Goal: Task Accomplishment & Management: Use online tool/utility

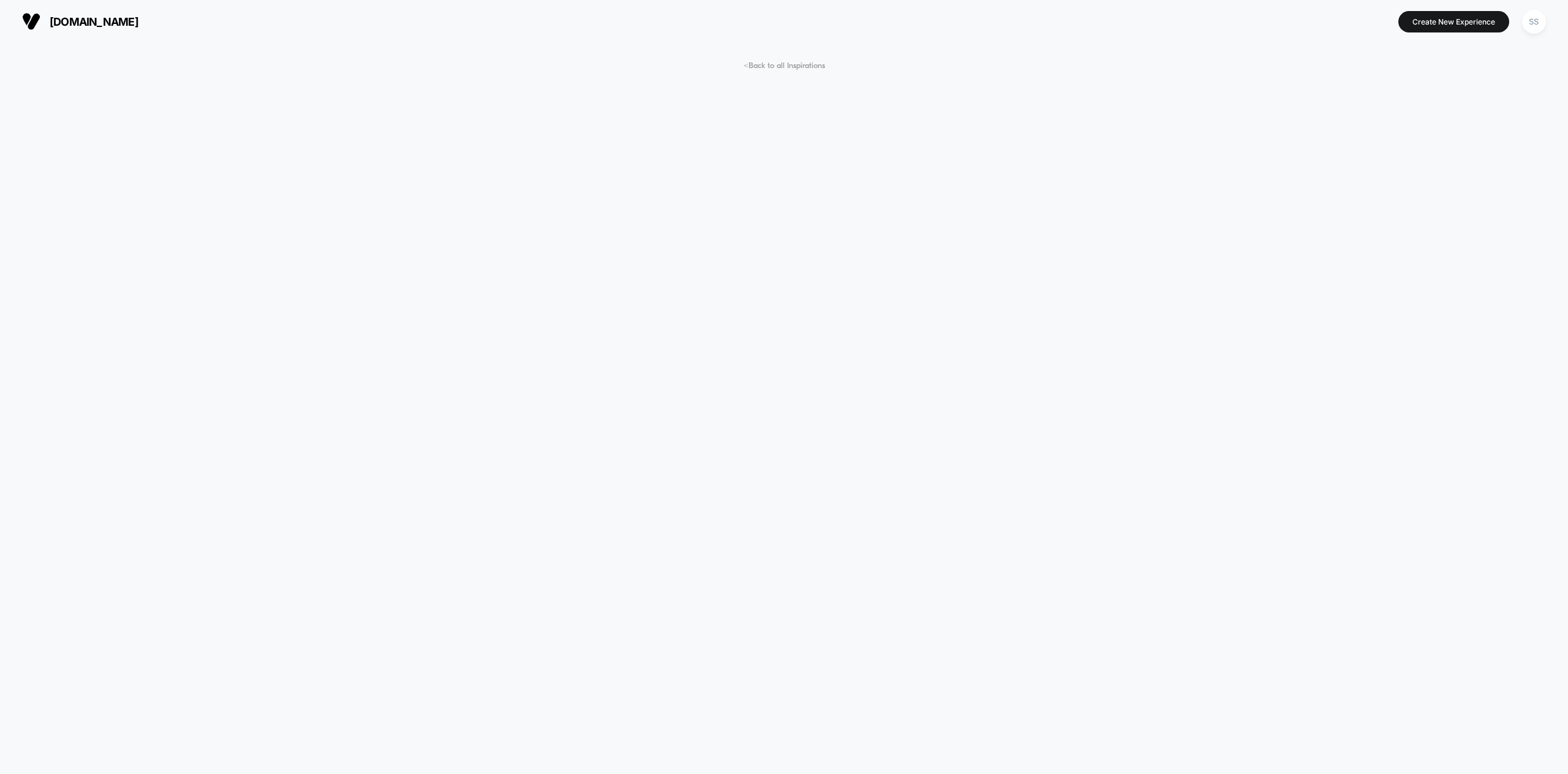
click at [37, 24] on img at bounding box center [31, 21] width 18 height 18
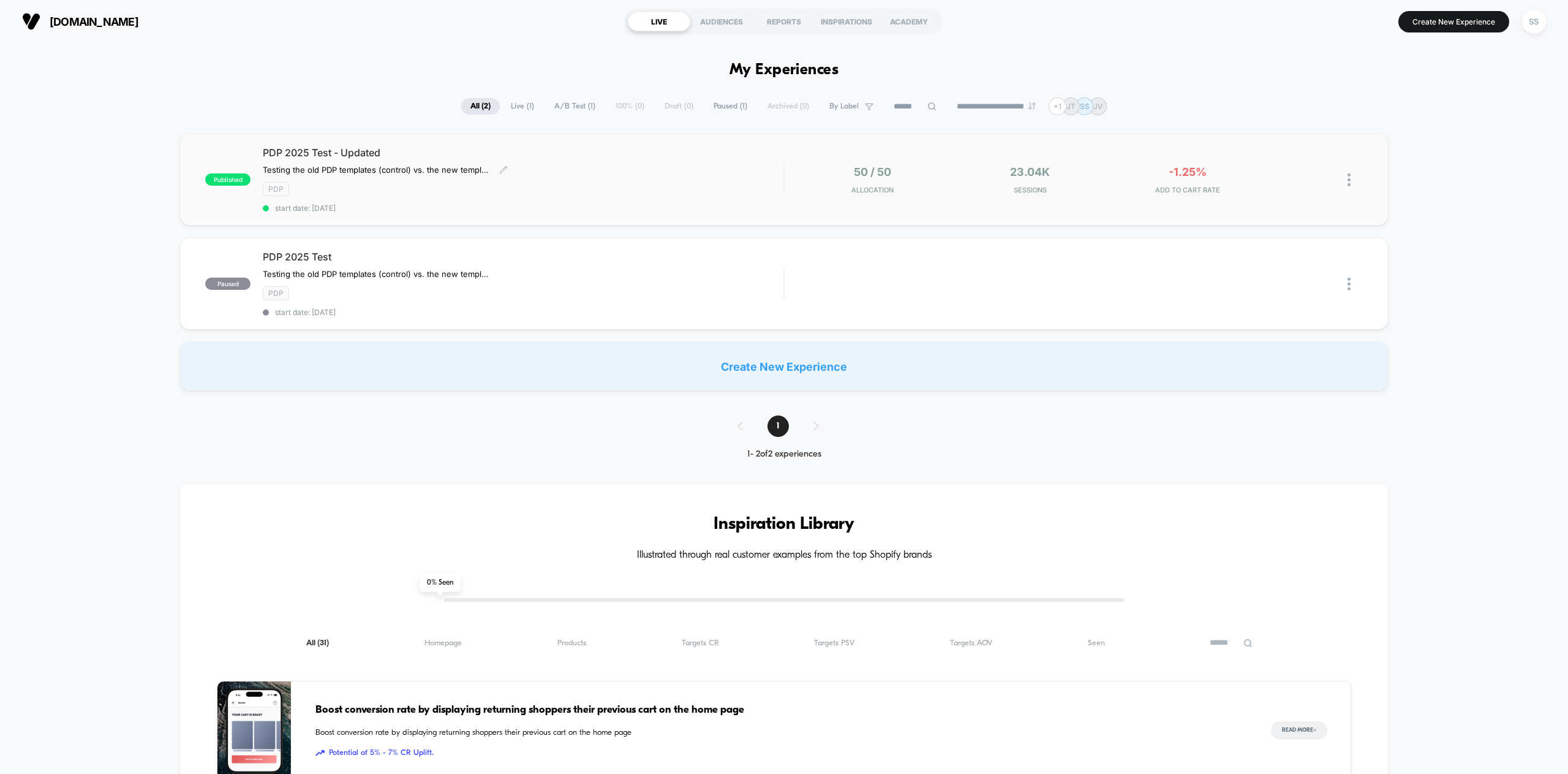
click at [580, 155] on span "PDP 2025 Test - Updated" at bounding box center [523, 153] width 521 height 12
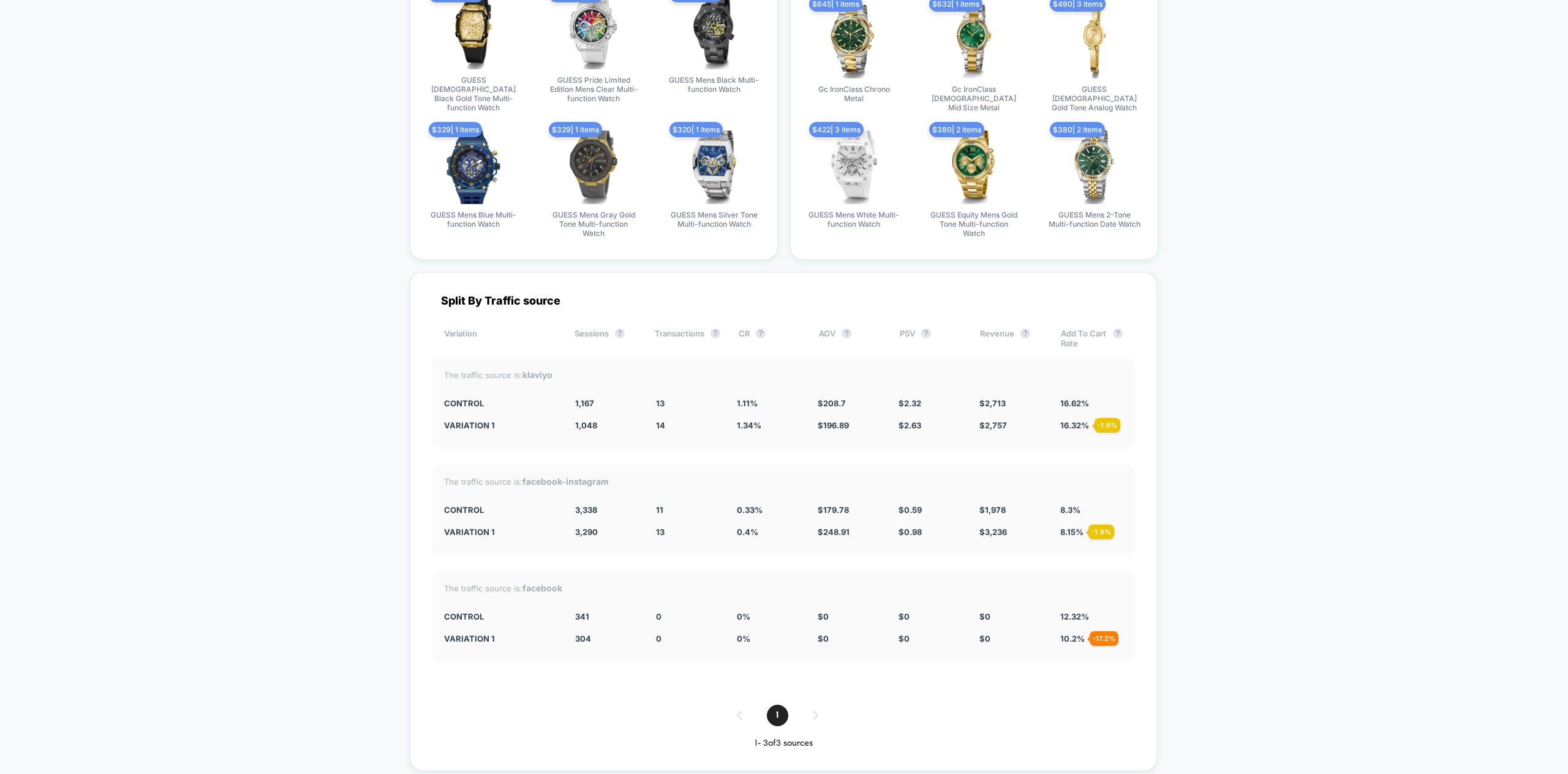
scroll to position [2355, 0]
